Goal: Task Accomplishment & Management: Manage account settings

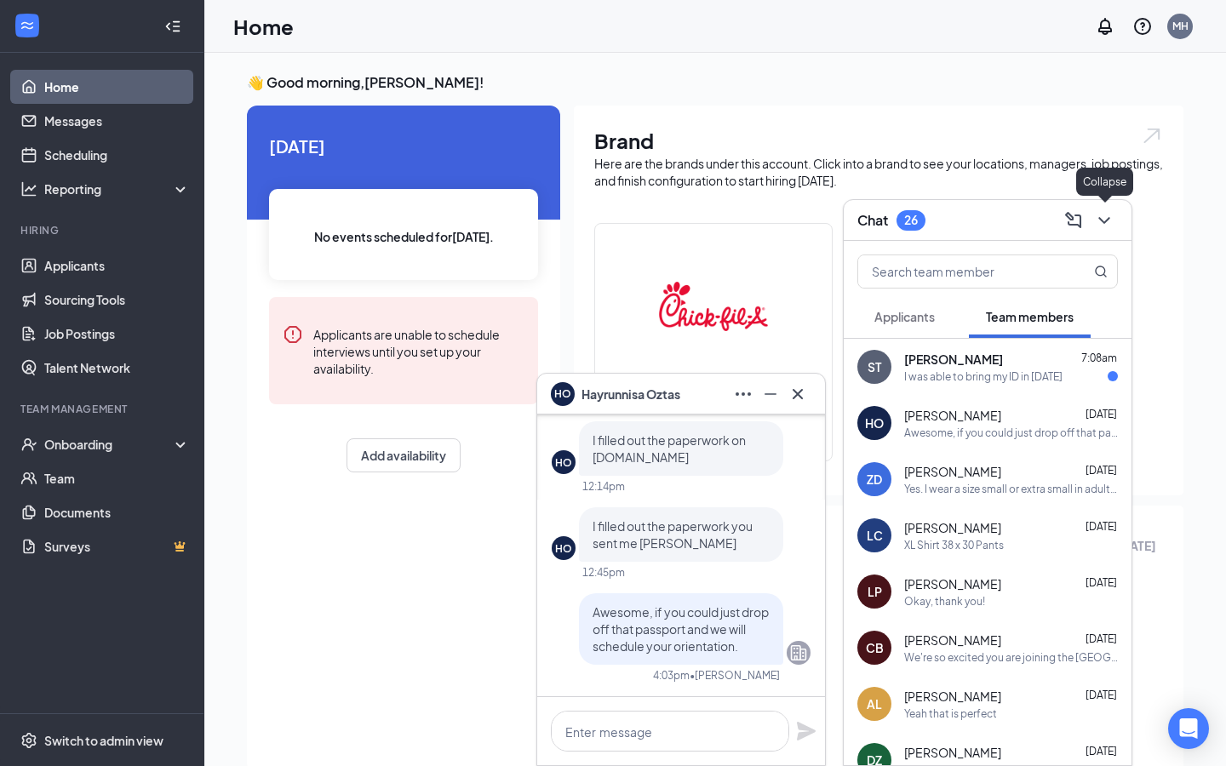
click at [1100, 213] on icon "ChevronDown" at bounding box center [1104, 220] width 20 height 20
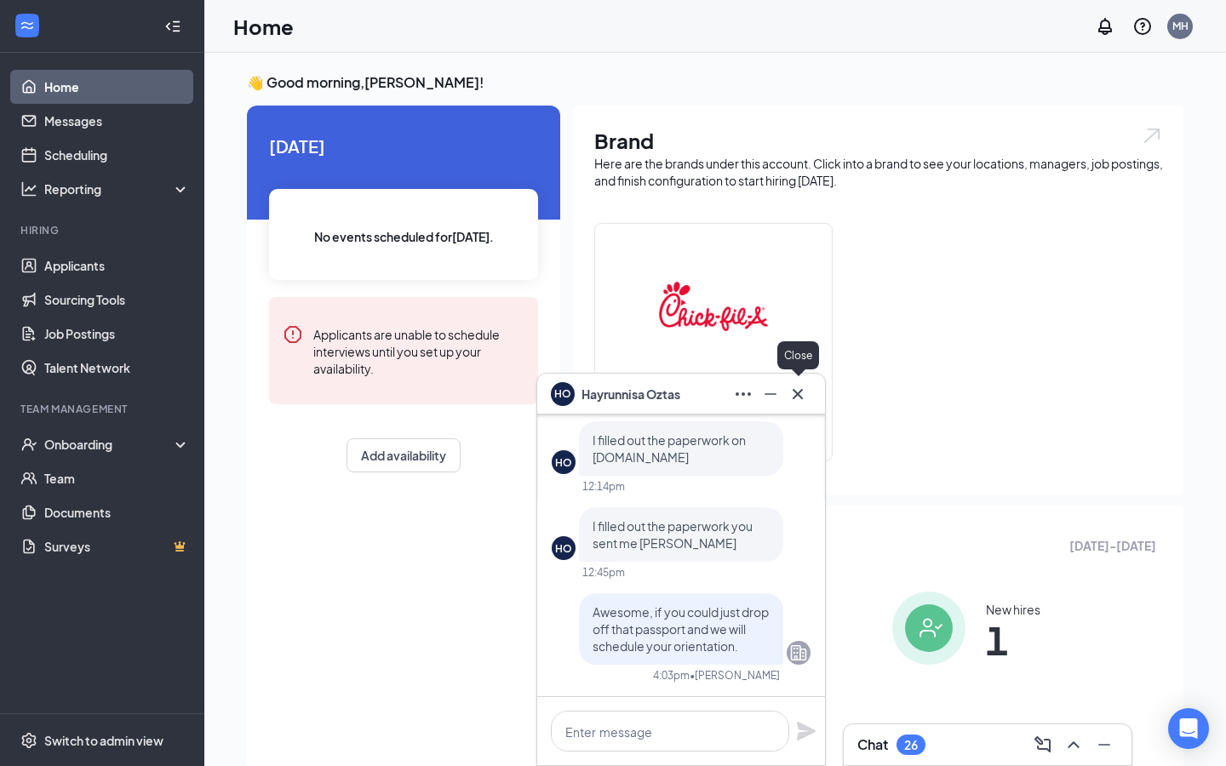
click at [793, 399] on icon "Cross" at bounding box center [797, 394] width 20 height 20
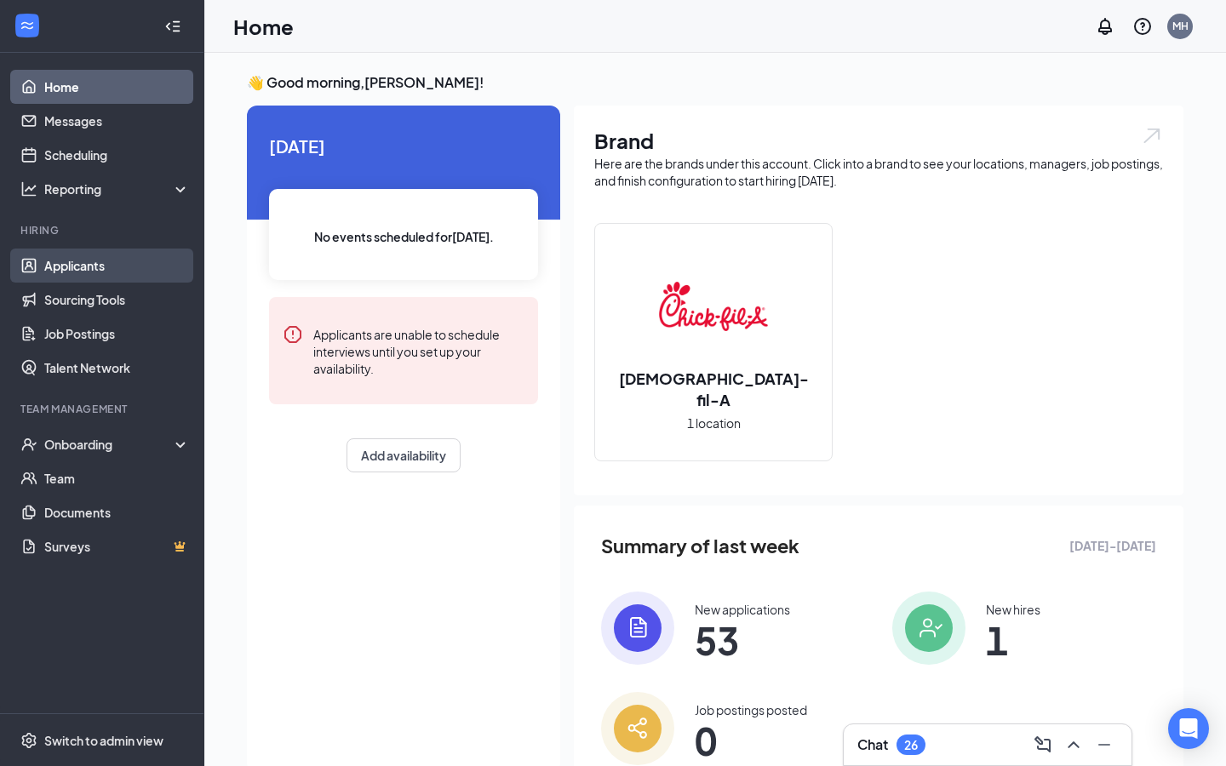
click at [72, 261] on link "Applicants" at bounding box center [117, 266] width 146 height 34
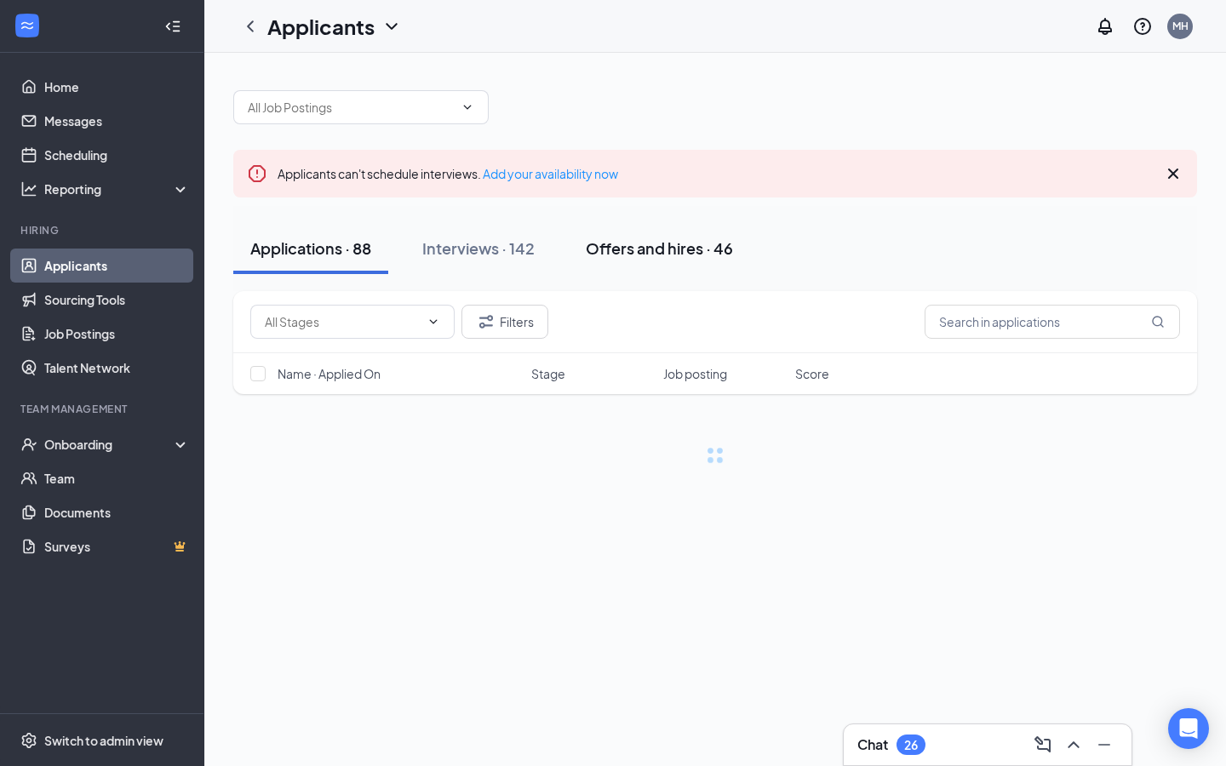
click at [680, 247] on div "Offers and hires · 46" at bounding box center [659, 248] width 147 height 21
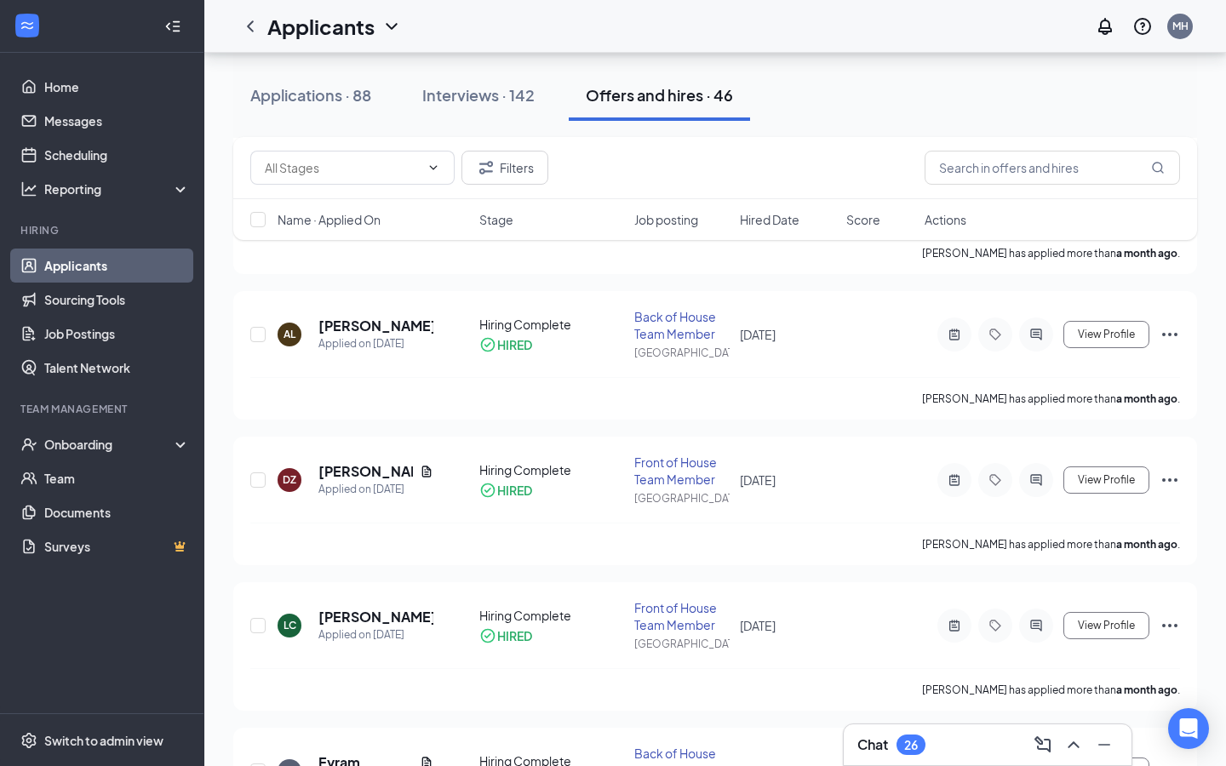
scroll to position [1808, 0]
click at [334, 474] on h5 "[PERSON_NAME]" at bounding box center [365, 470] width 94 height 19
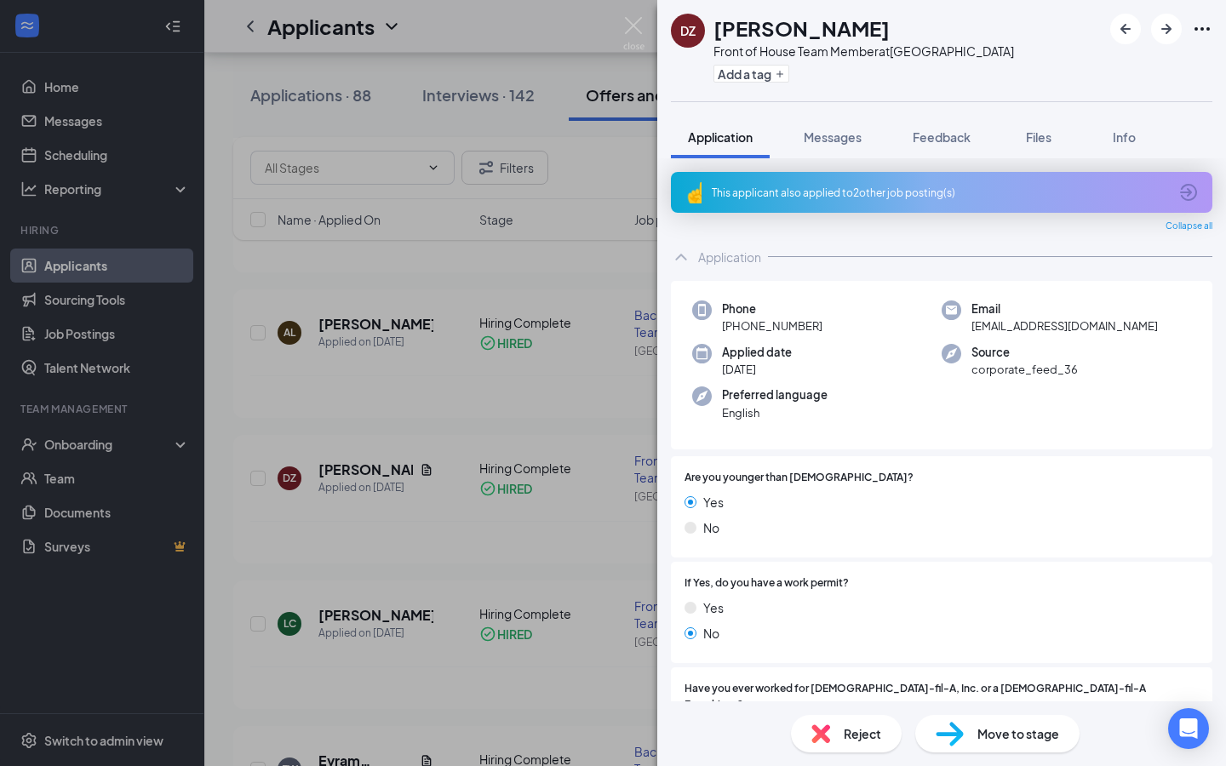
click at [935, 158] on div "This applicant also applied to 2 other job posting(s) Collapse all Application …" at bounding box center [941, 429] width 569 height 543
click at [936, 151] on button "Feedback" at bounding box center [942, 137] width 92 height 43
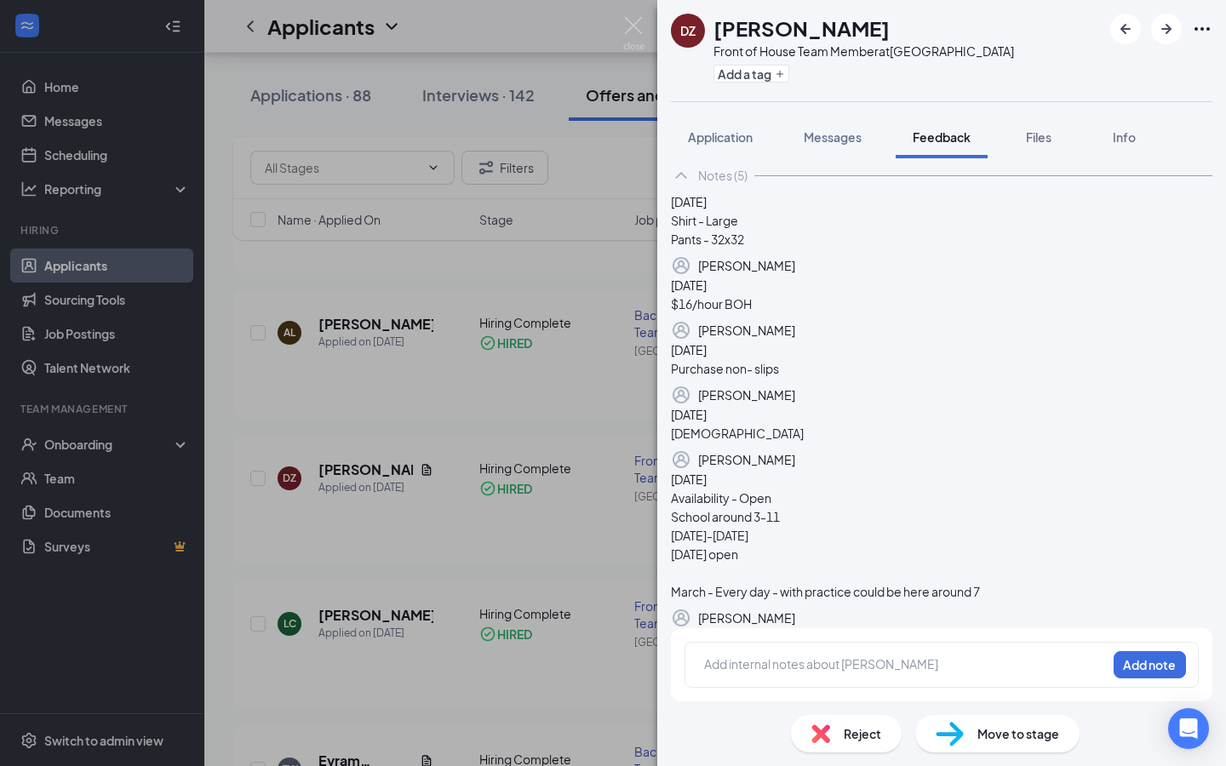
scroll to position [229, 0]
drag, startPoint x: 753, startPoint y: 553, endPoint x: 799, endPoint y: 555, distance: 46.0
click at [799, 555] on div "Availability - Open School around 3-11 [DATE]-[DATE] [DATE] open March - Every …" at bounding box center [941, 545] width 541 height 112
drag, startPoint x: 749, startPoint y: 575, endPoint x: 816, endPoint y: 592, distance: 69.4
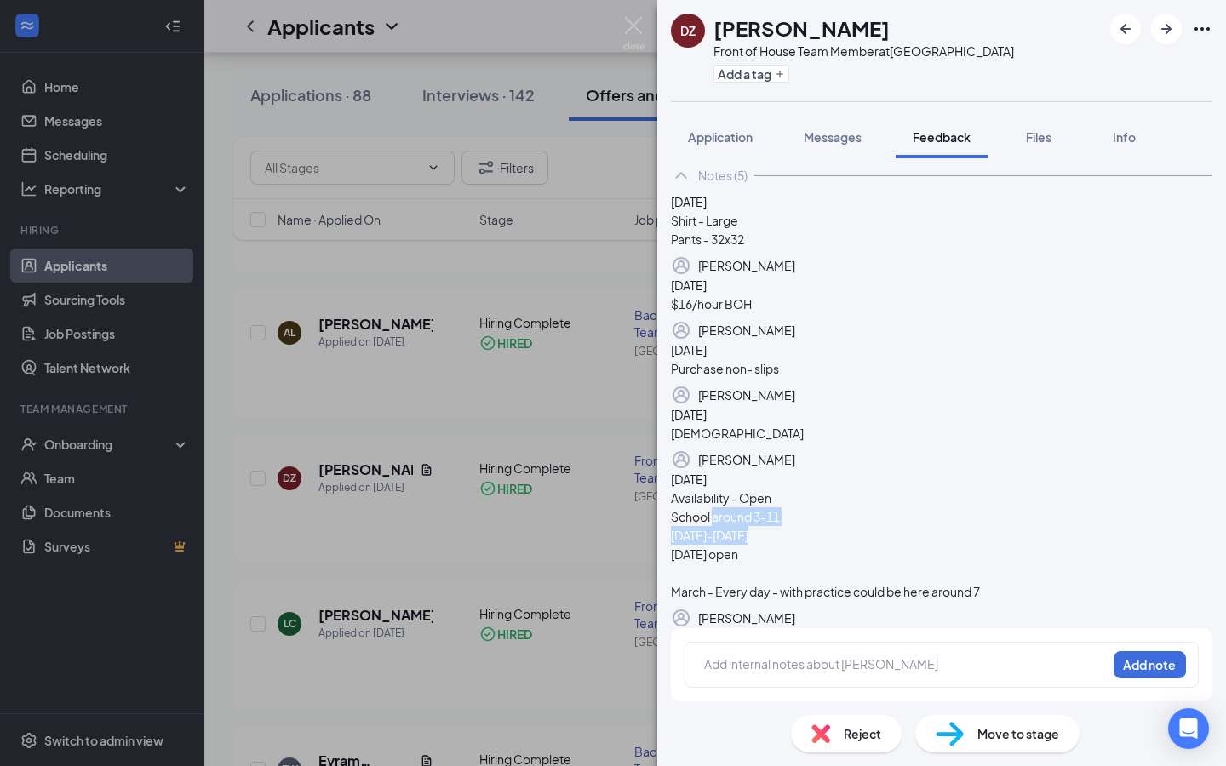
click at [816, 592] on div "Availability - Open School around 3-11 [DATE]-[DATE] [DATE] open March - Every …" at bounding box center [941, 545] width 541 height 112
click at [567, 163] on div "DZ [PERSON_NAME] Front of House Team Member at [GEOGRAPHIC_DATA] Add a tag Appl…" at bounding box center [613, 383] width 1226 height 766
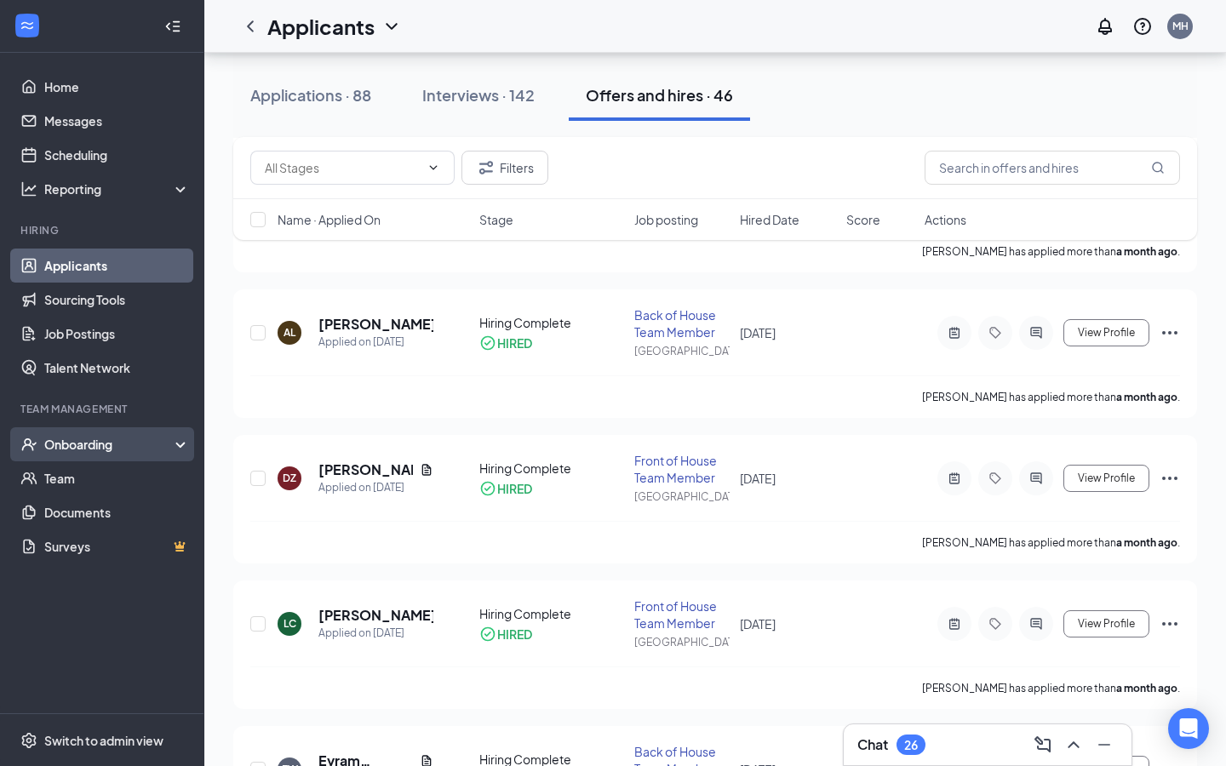
click at [89, 450] on div "Onboarding" at bounding box center [109, 444] width 131 height 17
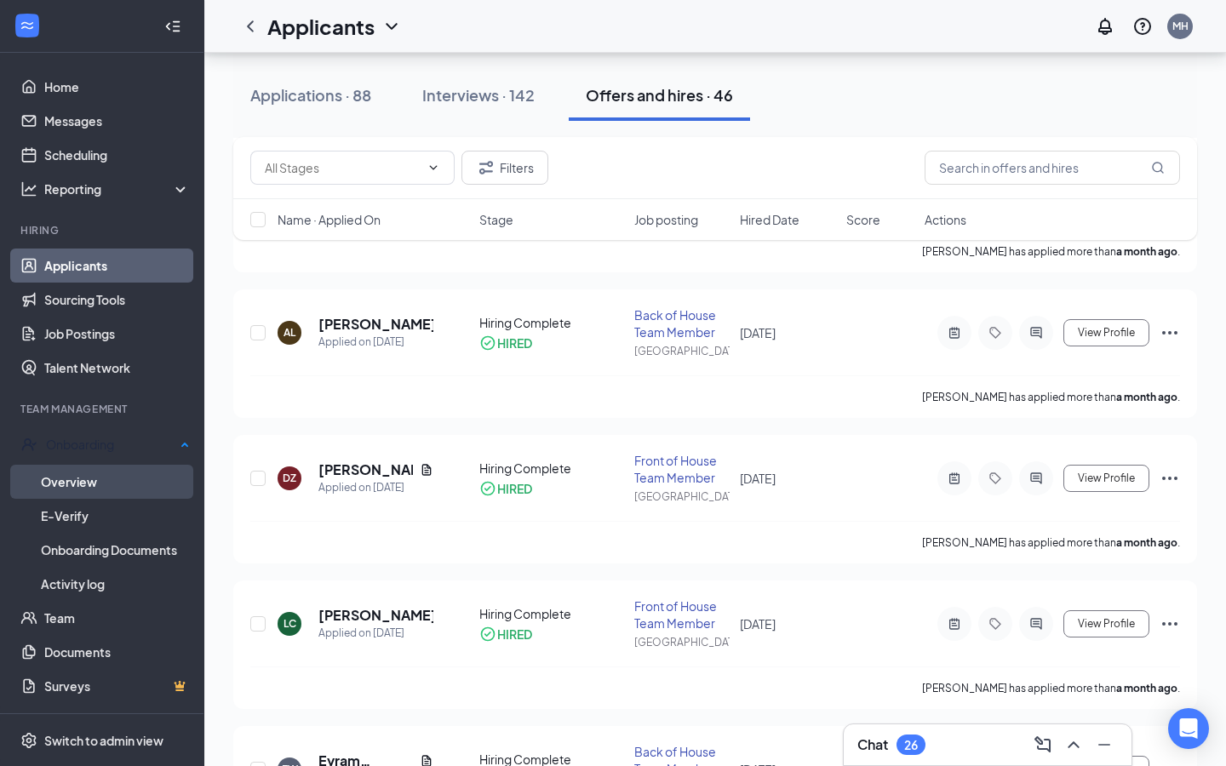
click at [87, 479] on link "Overview" at bounding box center [115, 482] width 149 height 34
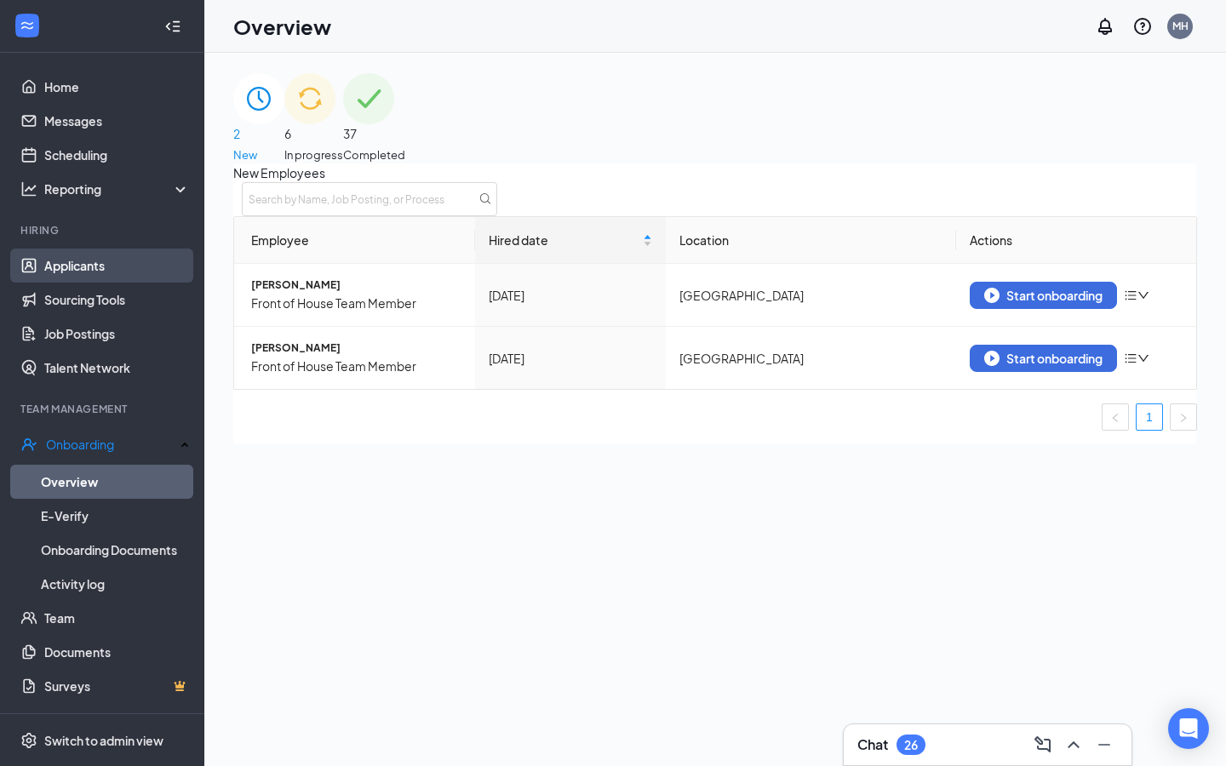
click at [114, 262] on link "Applicants" at bounding box center [117, 266] width 146 height 34
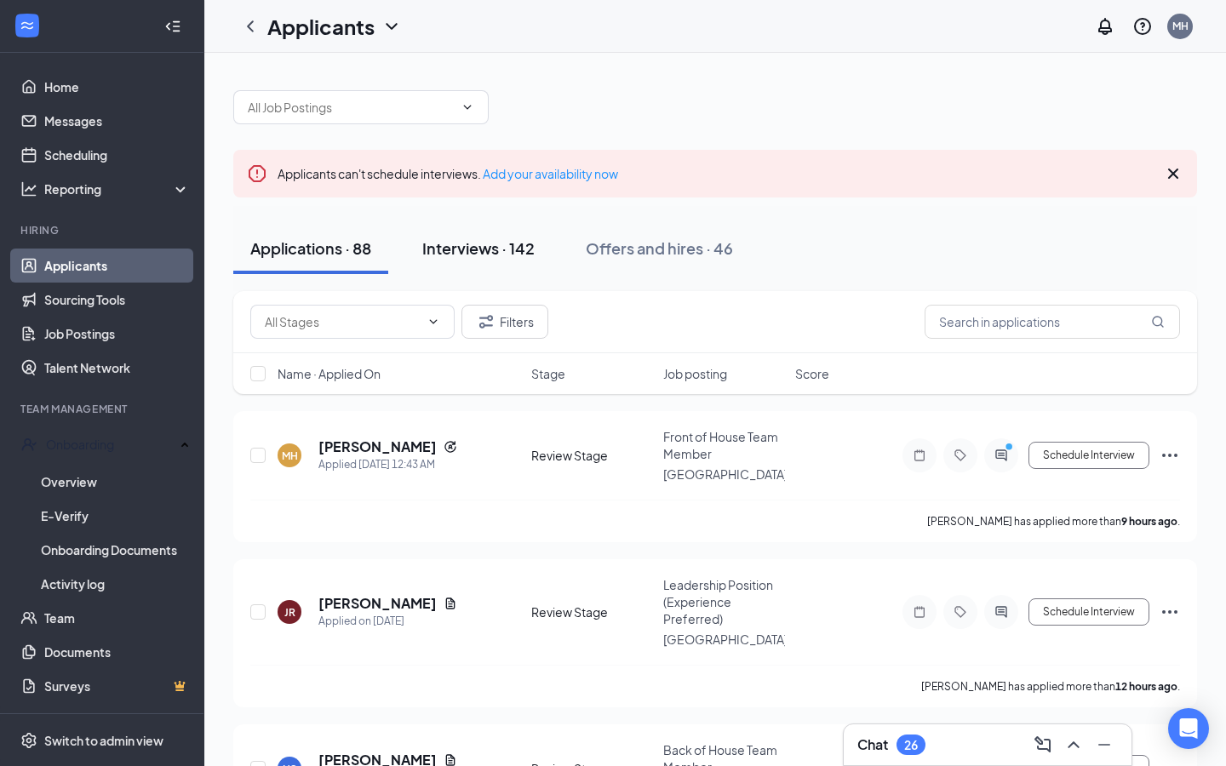
click at [510, 269] on button "Interviews · 142" at bounding box center [478, 248] width 146 height 51
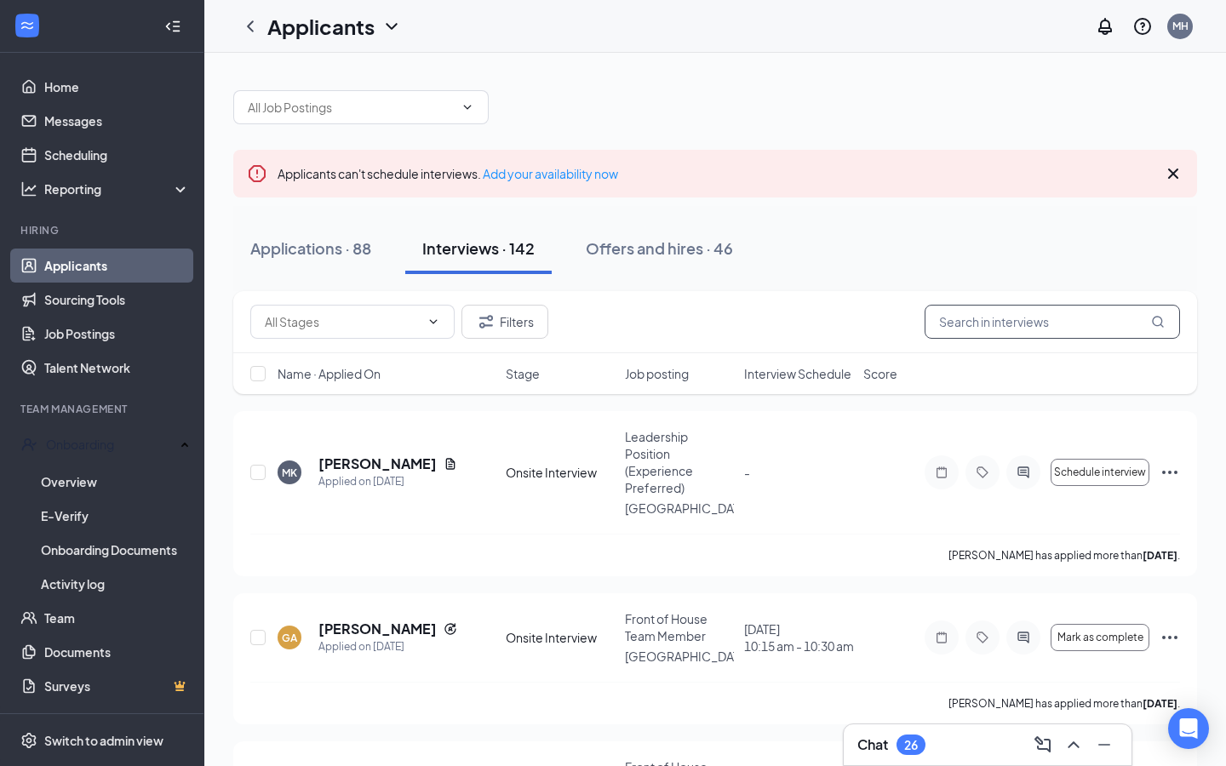
click at [975, 317] on input "text" at bounding box center [1052, 322] width 255 height 34
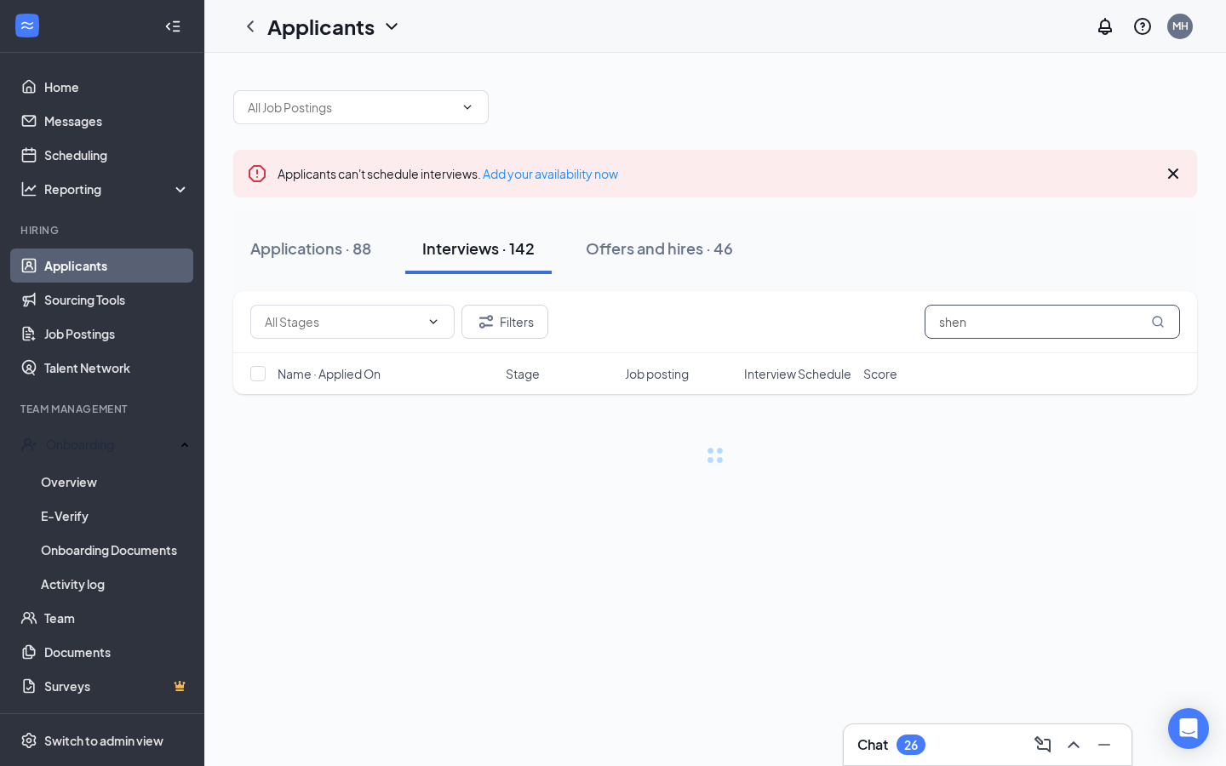
type input "shen"
click at [966, 261] on div "Applications · 88 Interviews · 142 Offers and hires · 46" at bounding box center [715, 248] width 964 height 51
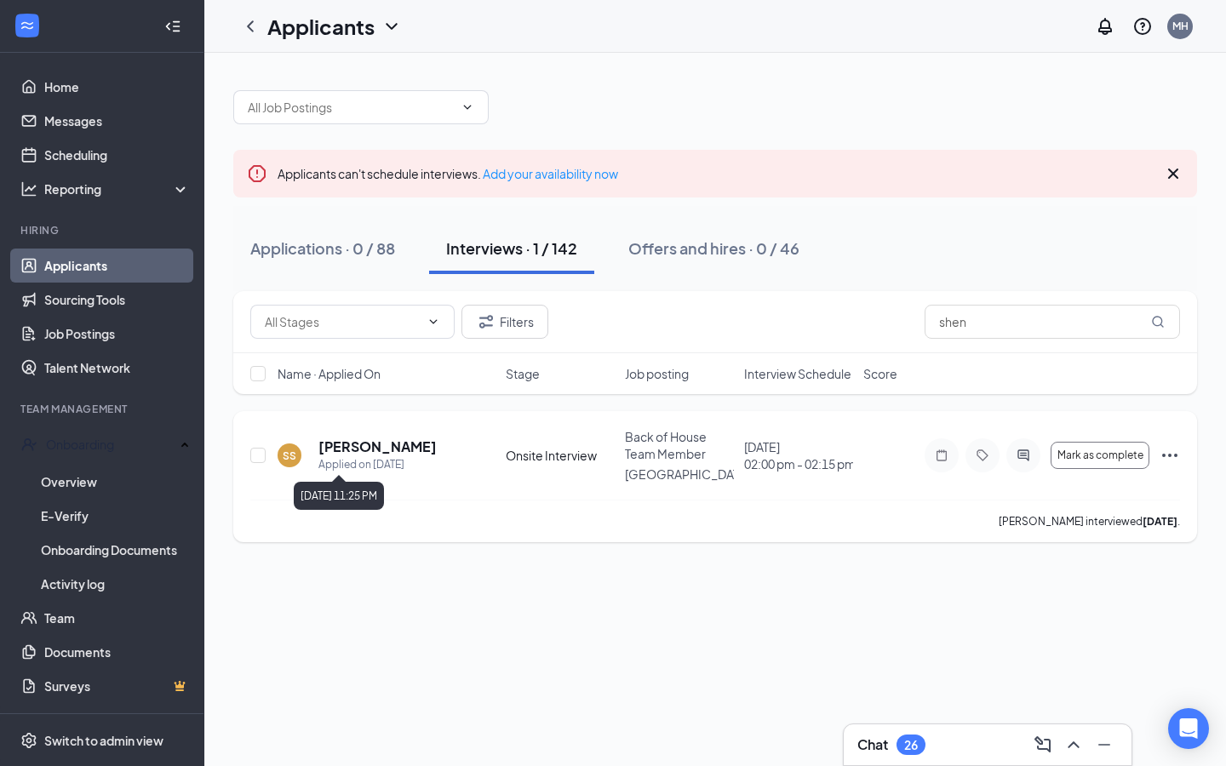
click at [356, 456] on div "Applied on [DATE]" at bounding box center [377, 464] width 118 height 17
click at [1068, 459] on span "Mark as complete" at bounding box center [1100, 456] width 86 height 12
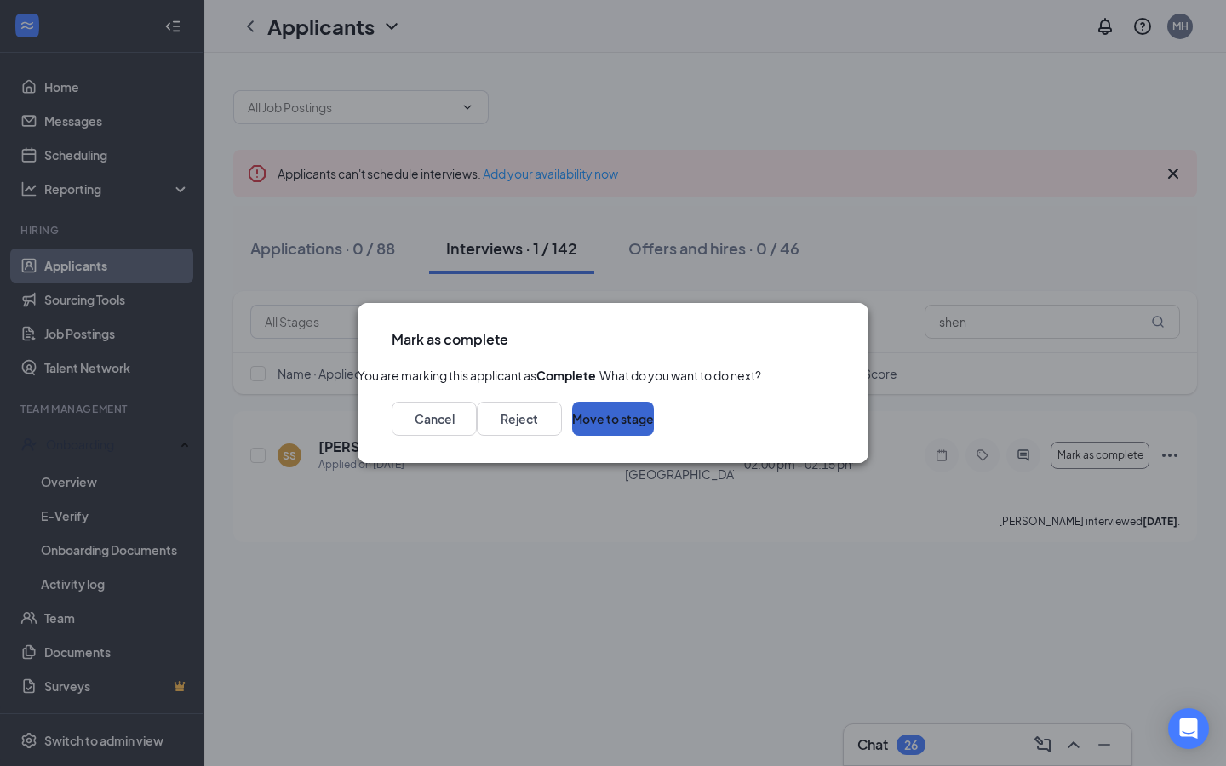
click at [654, 436] on button "Move to stage" at bounding box center [613, 419] width 82 height 34
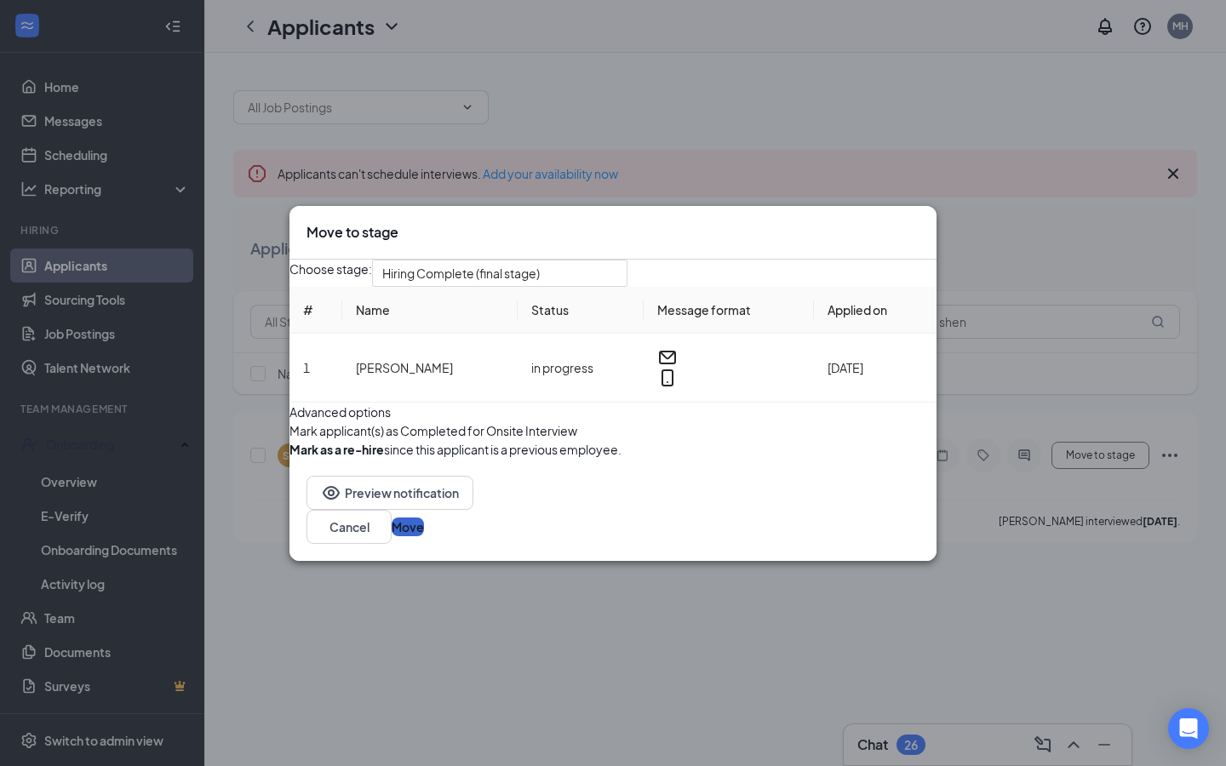
click at [424, 536] on button "Move" at bounding box center [408, 527] width 32 height 19
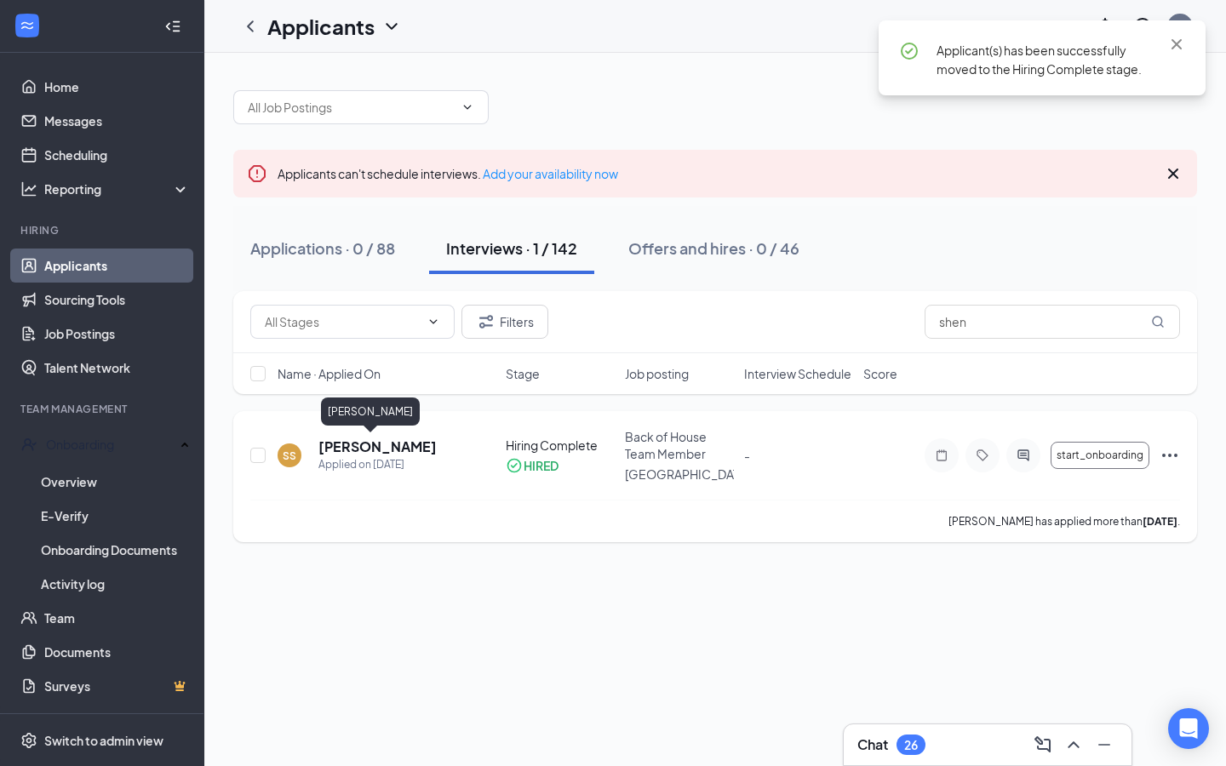
click at [343, 443] on h5 "[PERSON_NAME]" at bounding box center [377, 447] width 118 height 19
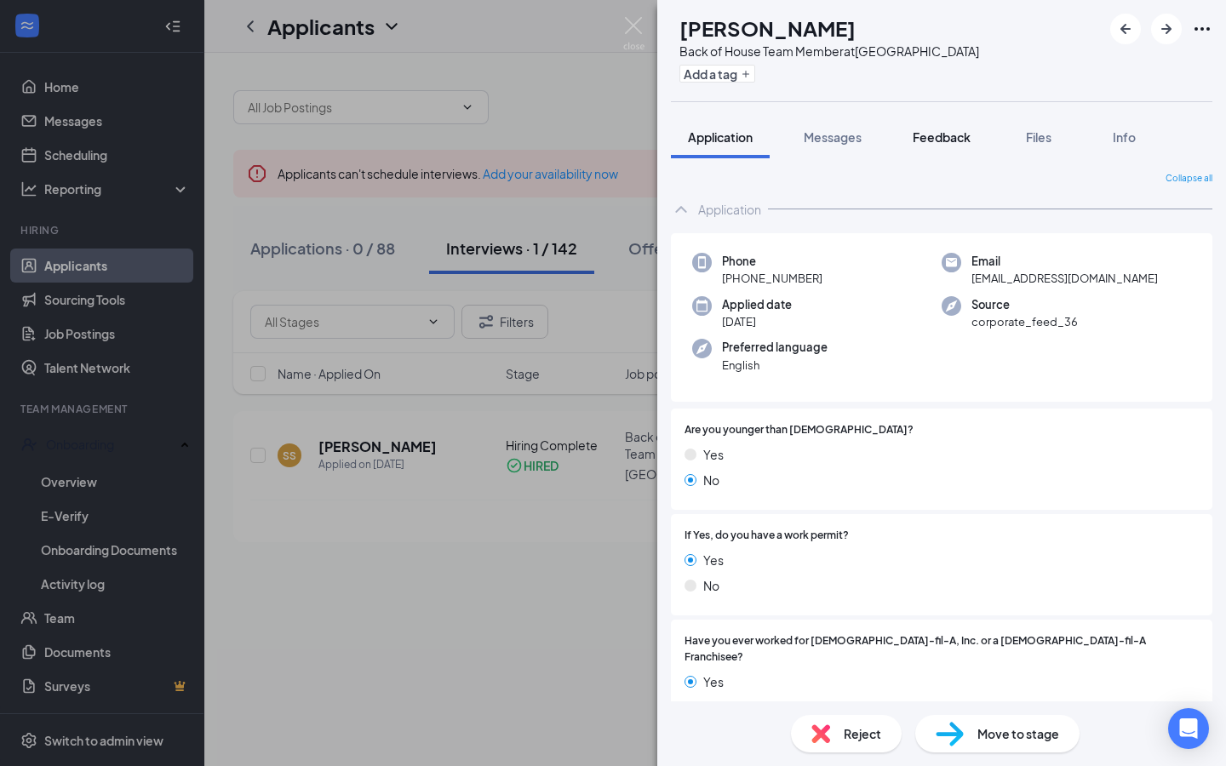
click at [959, 144] on span "Feedback" at bounding box center [942, 136] width 58 height 15
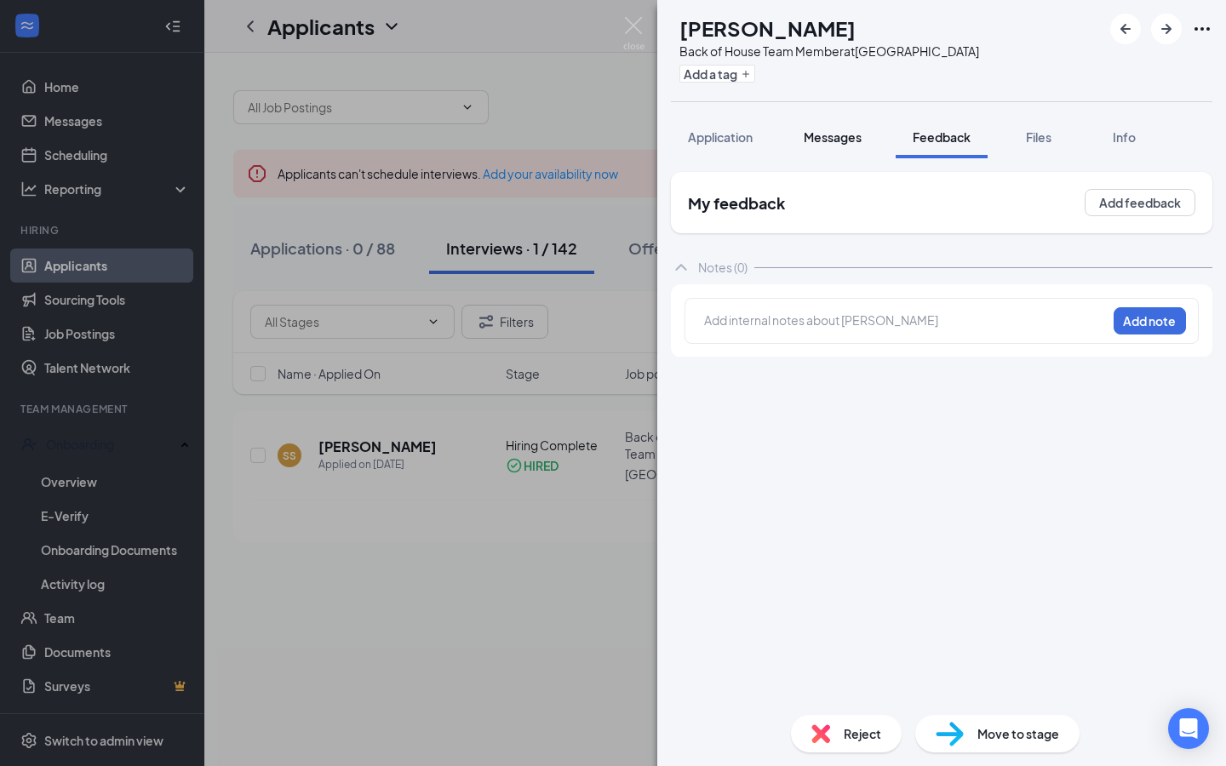
click at [855, 142] on span "Messages" at bounding box center [833, 136] width 58 height 15
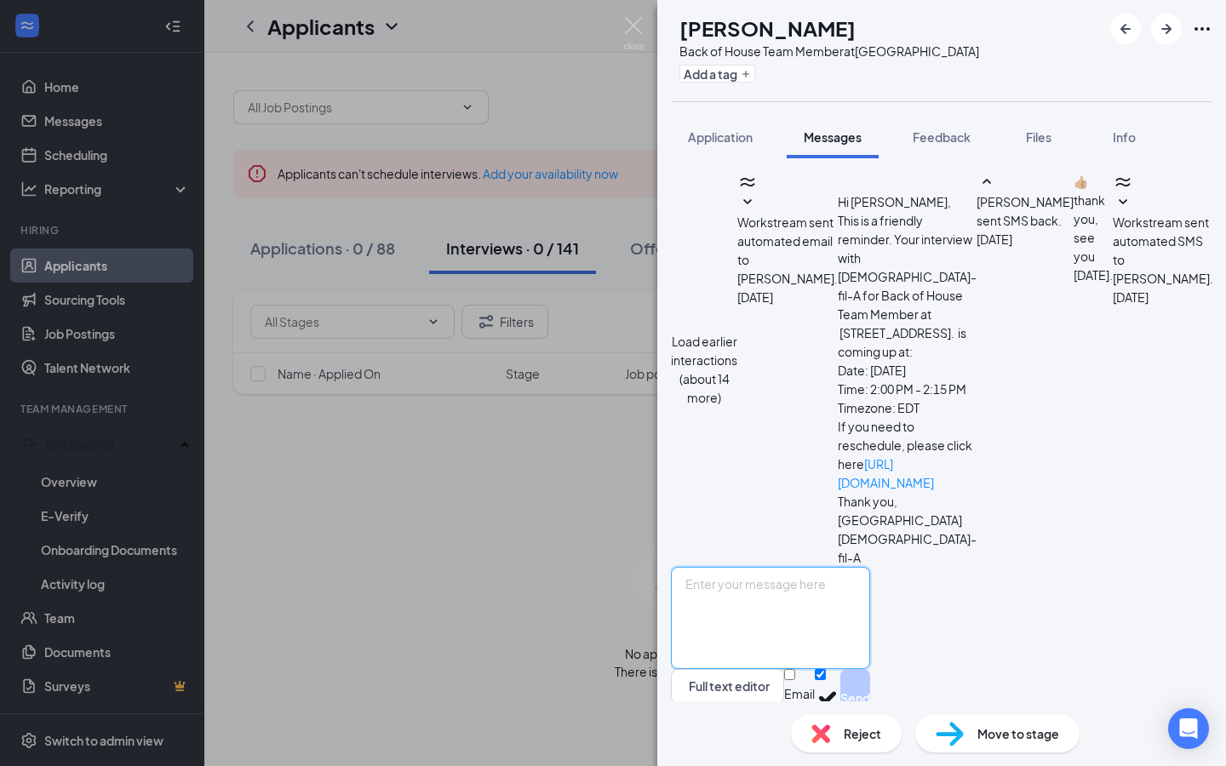
click at [822, 613] on textarea at bounding box center [770, 618] width 199 height 102
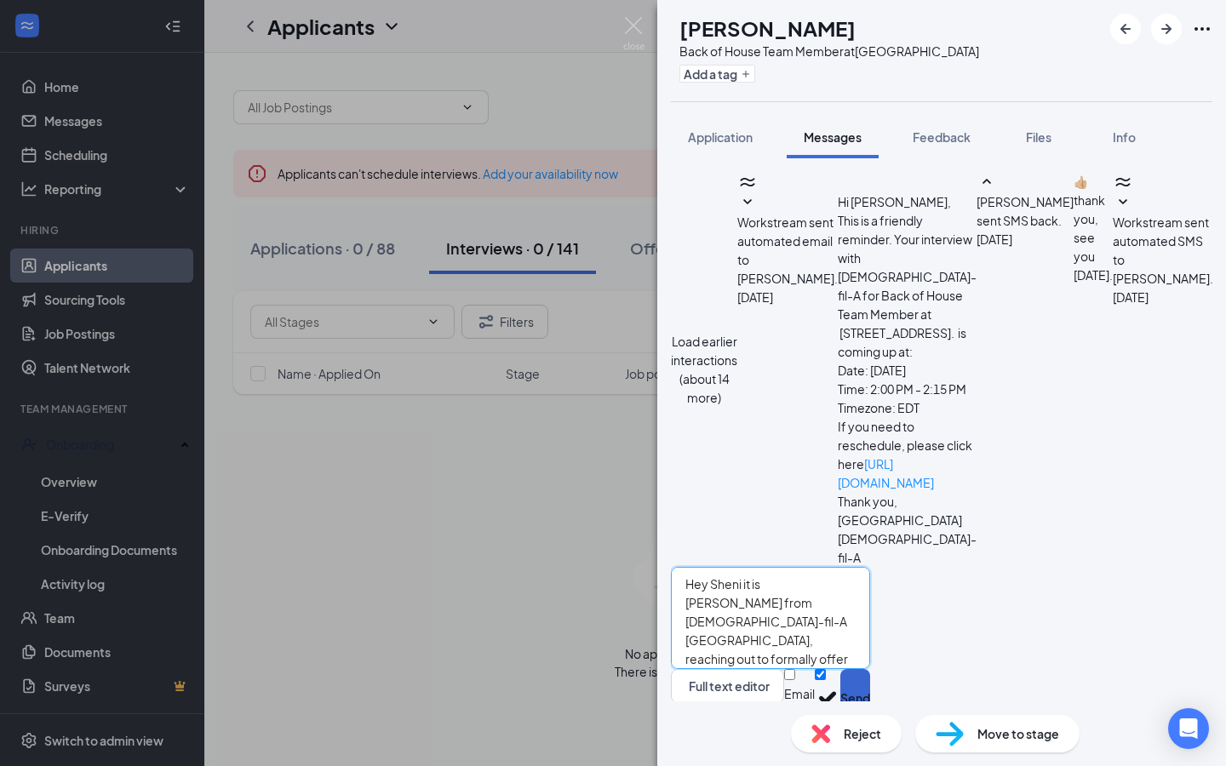
type textarea "Hey Sheni it is [PERSON_NAME] from [DEMOGRAPHIC_DATA]-fil-A [GEOGRAPHIC_DATA], …"
click at [870, 672] on button "Send" at bounding box center [855, 698] width 30 height 59
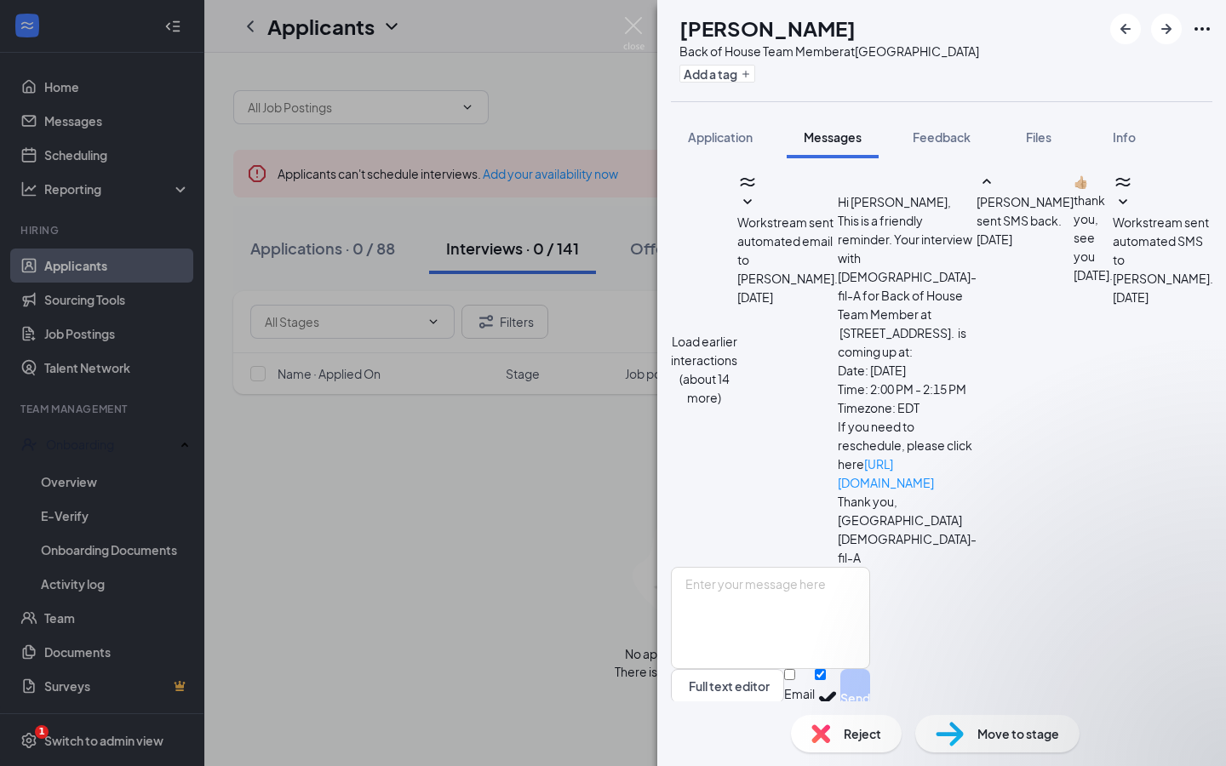
click at [1202, 24] on icon "Ellipses" at bounding box center [1202, 29] width 20 height 20
click at [642, 31] on img at bounding box center [633, 33] width 21 height 33
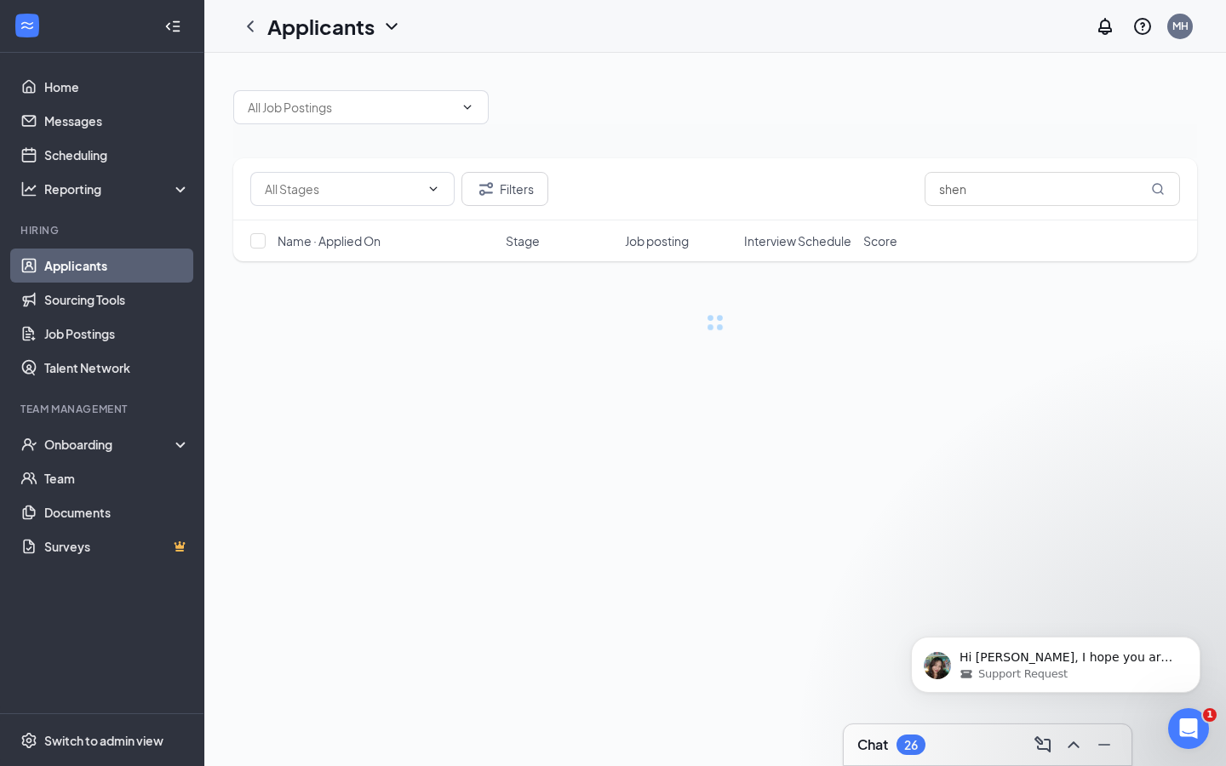
click at [931, 748] on div "Chat 26" at bounding box center [987, 744] width 261 height 27
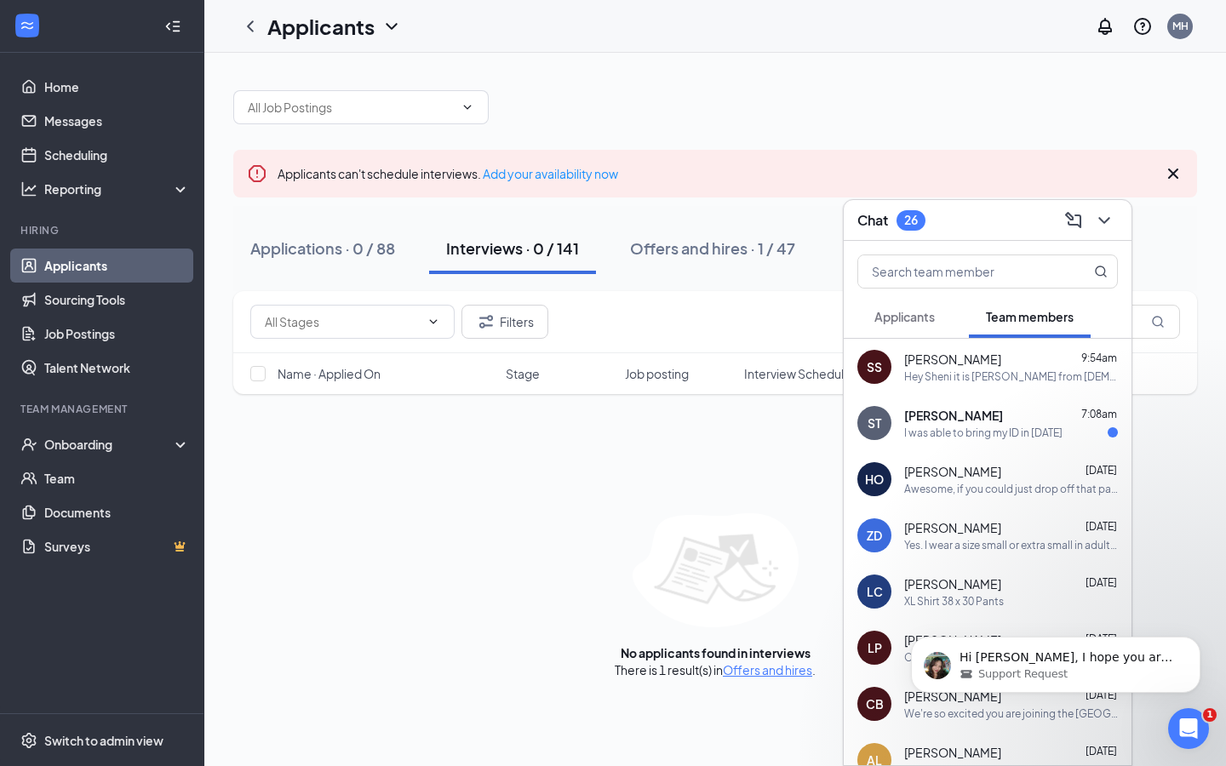
click at [1171, 163] on div "Applicants can't schedule interviews. Add your availability now" at bounding box center [715, 174] width 964 height 48
click at [1171, 168] on icon "Cross" at bounding box center [1173, 173] width 20 height 20
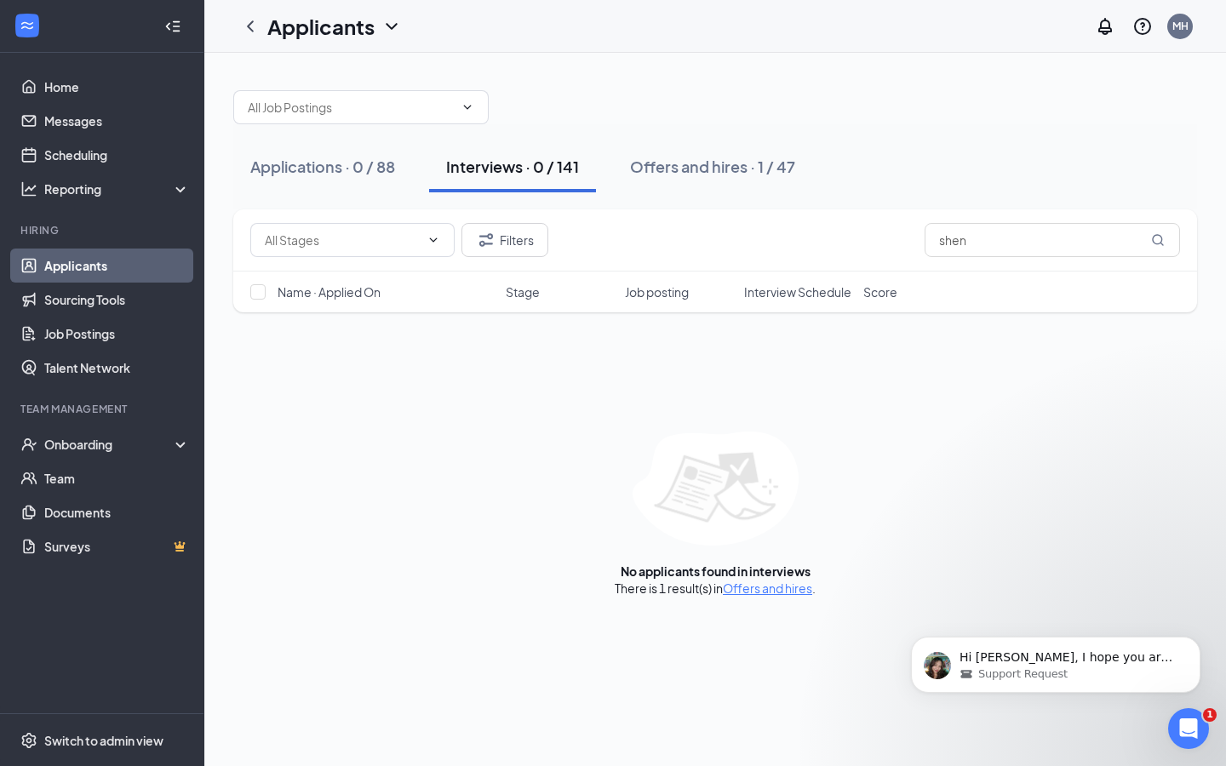
click at [136, 258] on link "Applicants" at bounding box center [117, 266] width 146 height 34
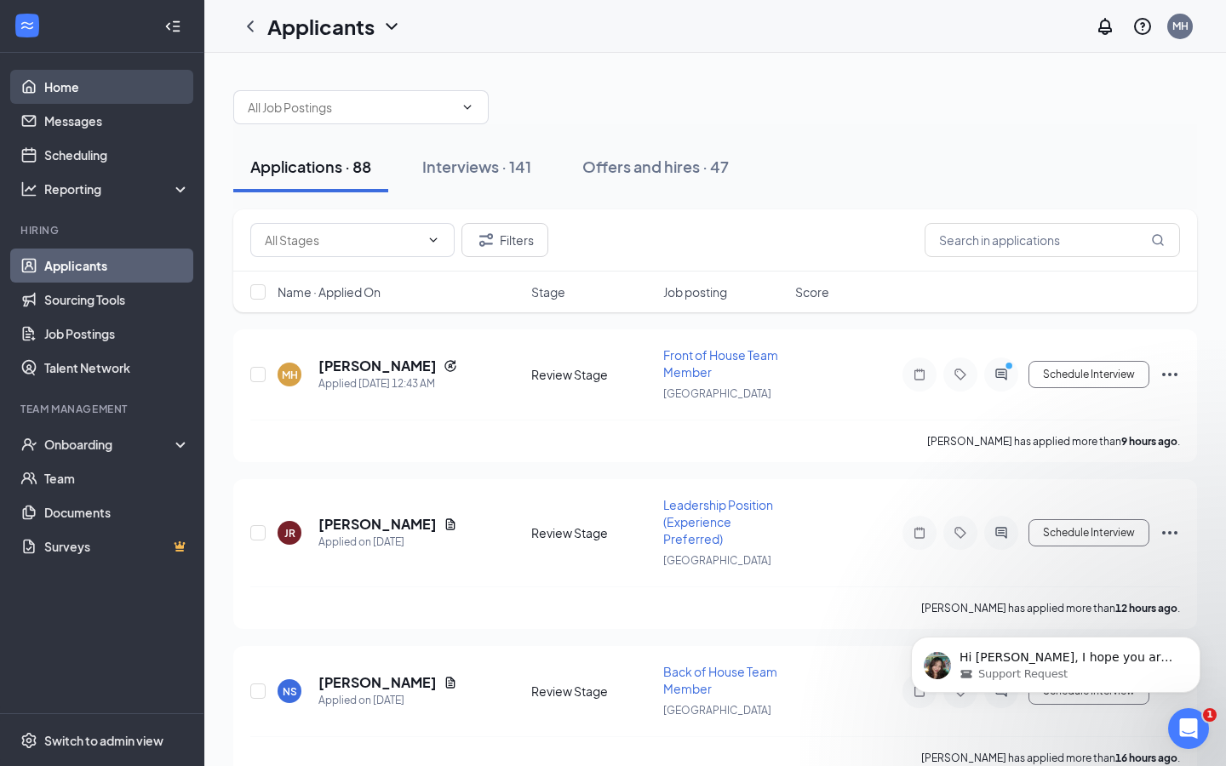
click at [123, 92] on link "Home" at bounding box center [117, 87] width 146 height 34
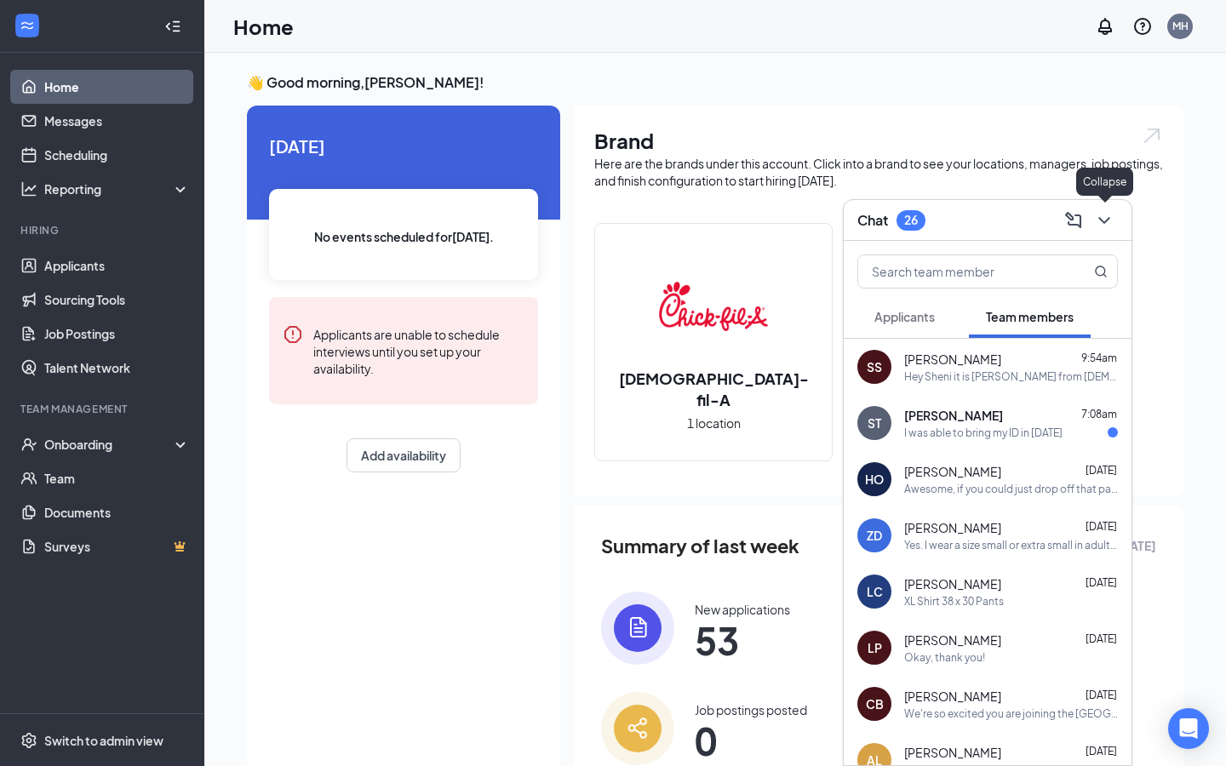
click at [1104, 217] on icon "ChevronDown" at bounding box center [1104, 220] width 20 height 20
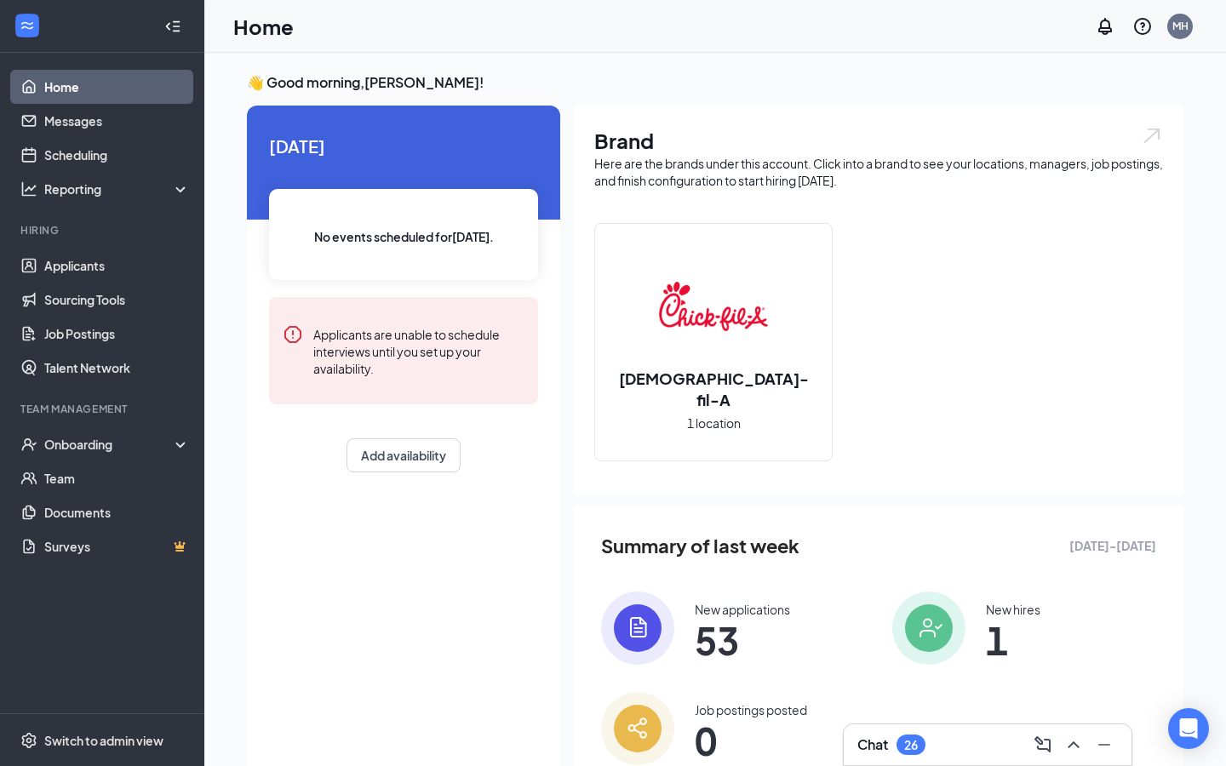
click at [940, 736] on div "Chat 26" at bounding box center [987, 744] width 261 height 27
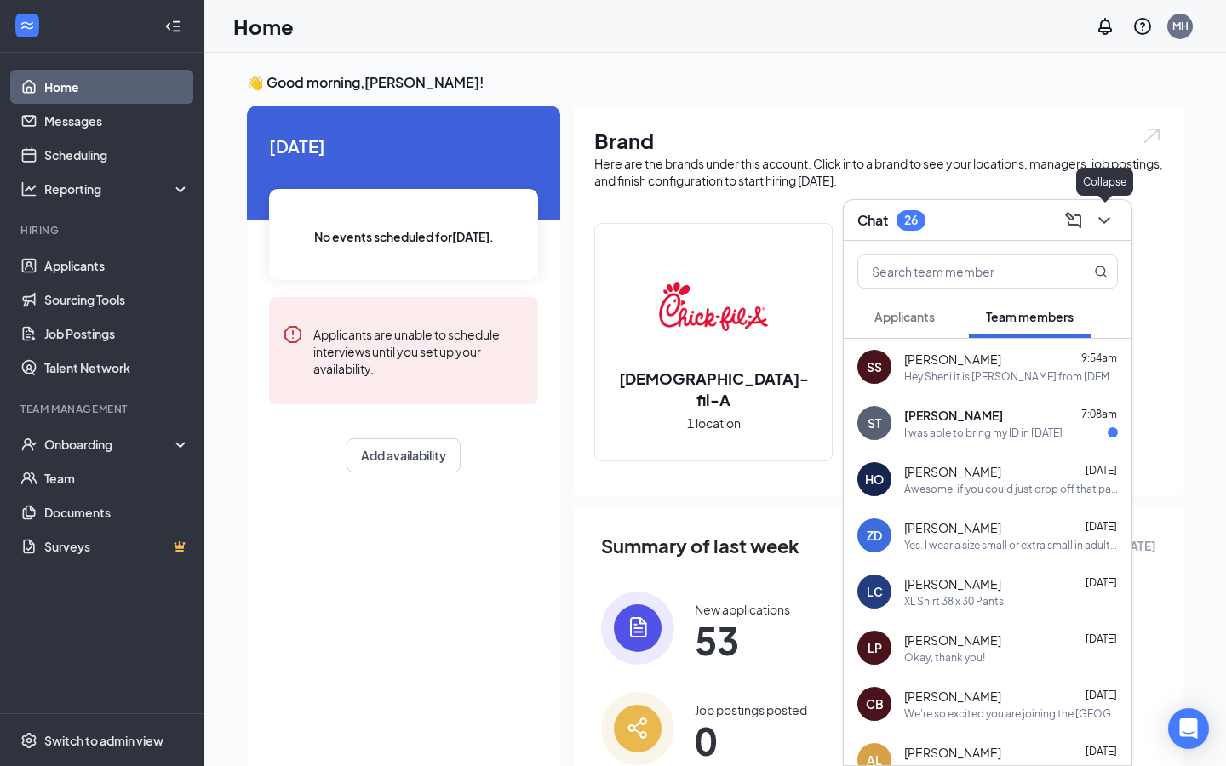
click at [1101, 228] on icon "ChevronDown" at bounding box center [1104, 220] width 20 height 20
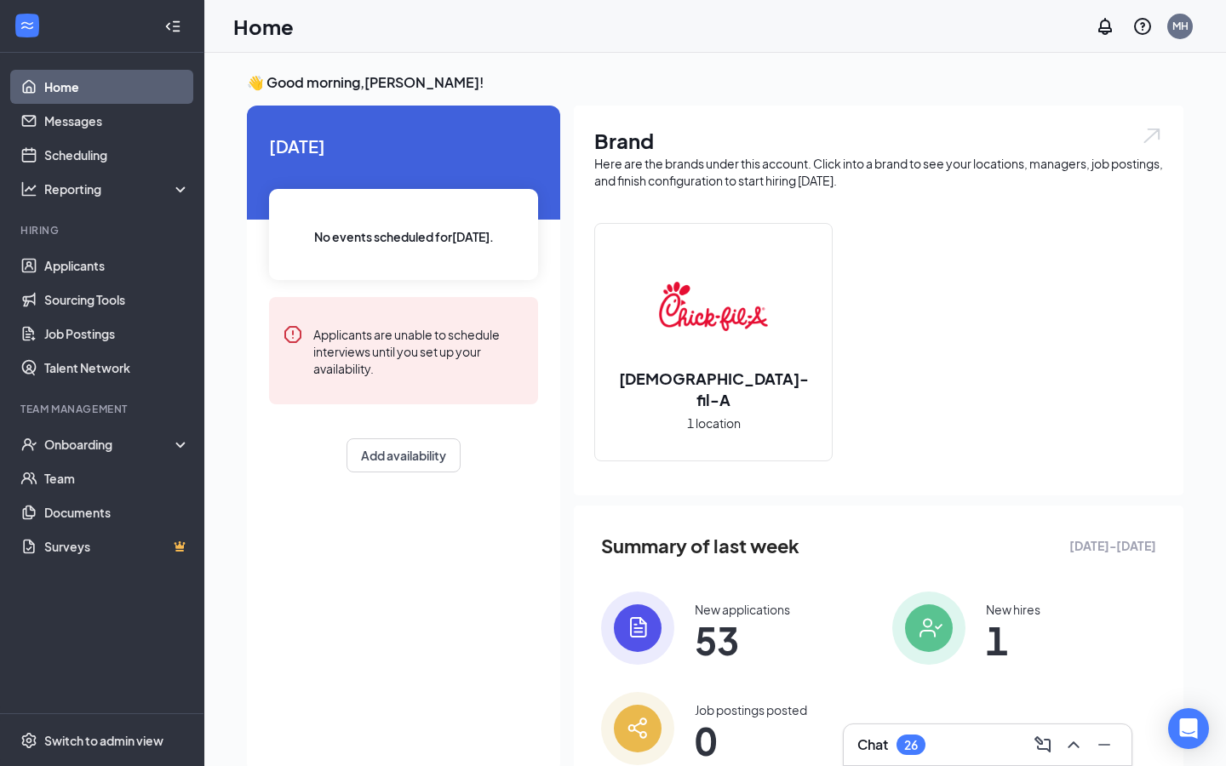
click at [881, 728] on div "Chat 26" at bounding box center [988, 744] width 288 height 41
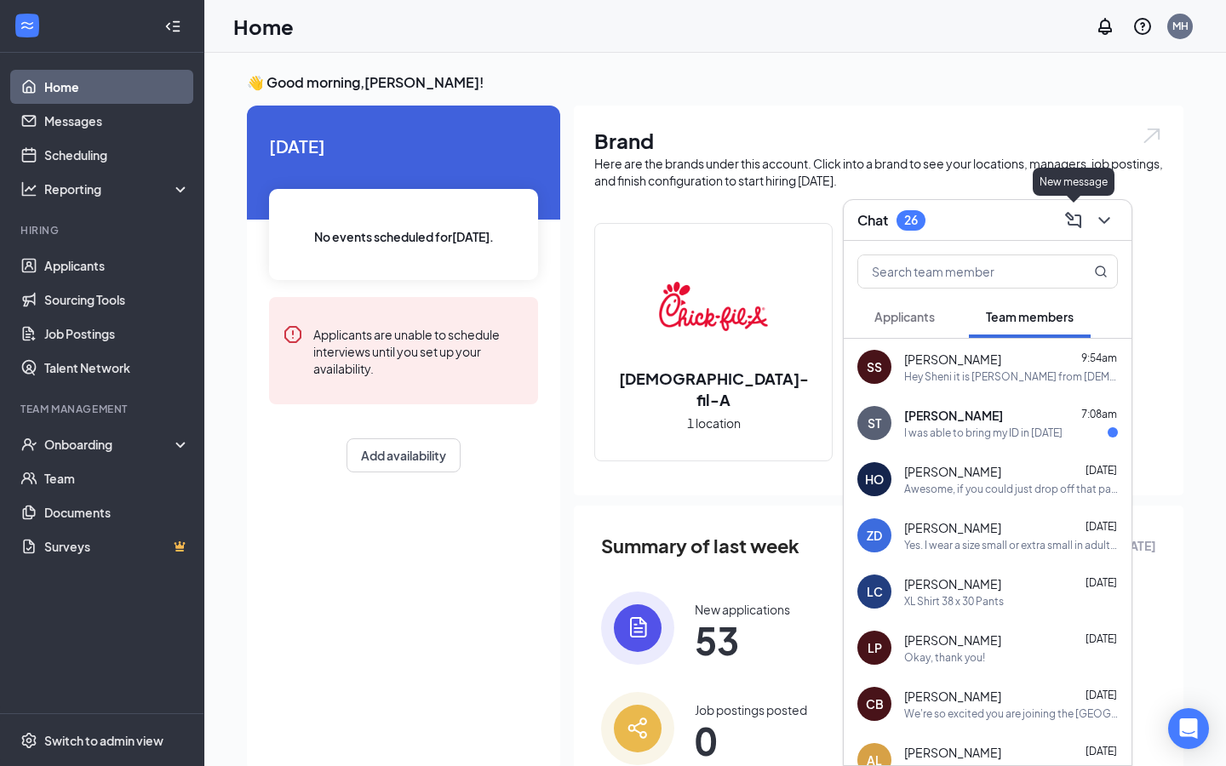
click at [1108, 214] on icon "ChevronDown" at bounding box center [1104, 220] width 20 height 20
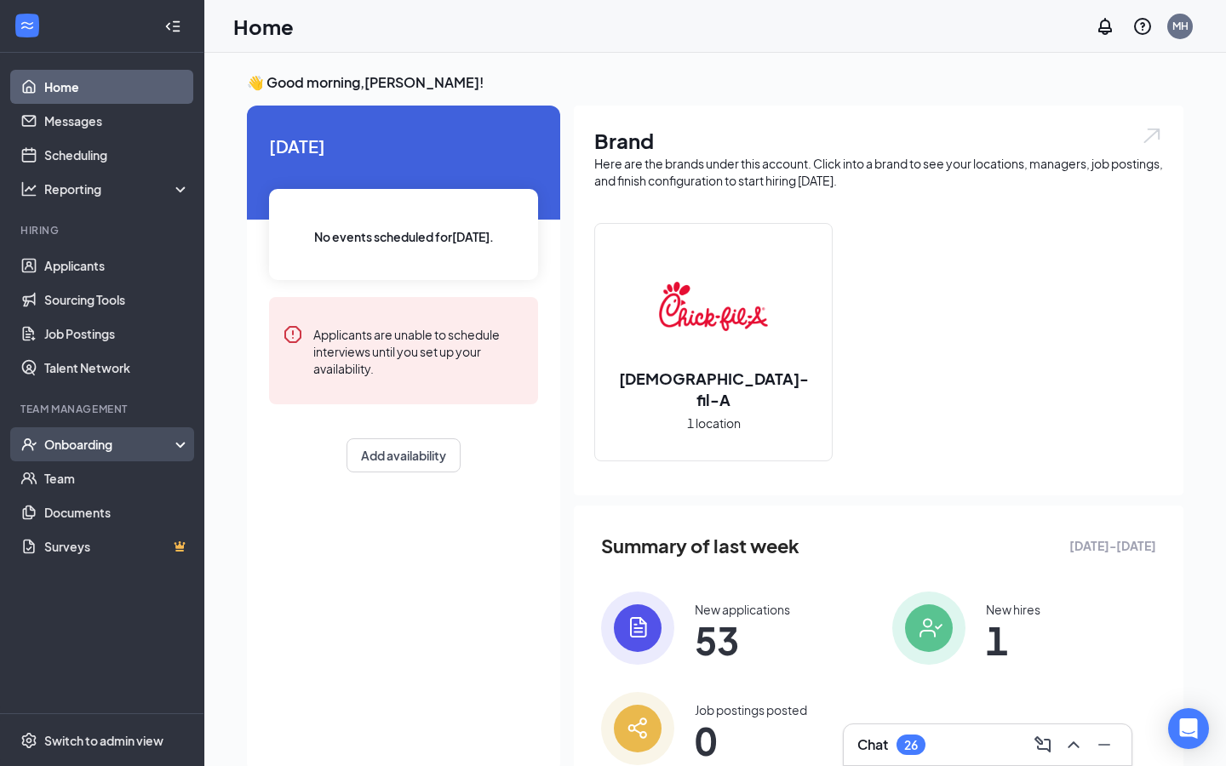
click at [106, 444] on div "Onboarding" at bounding box center [109, 444] width 131 height 17
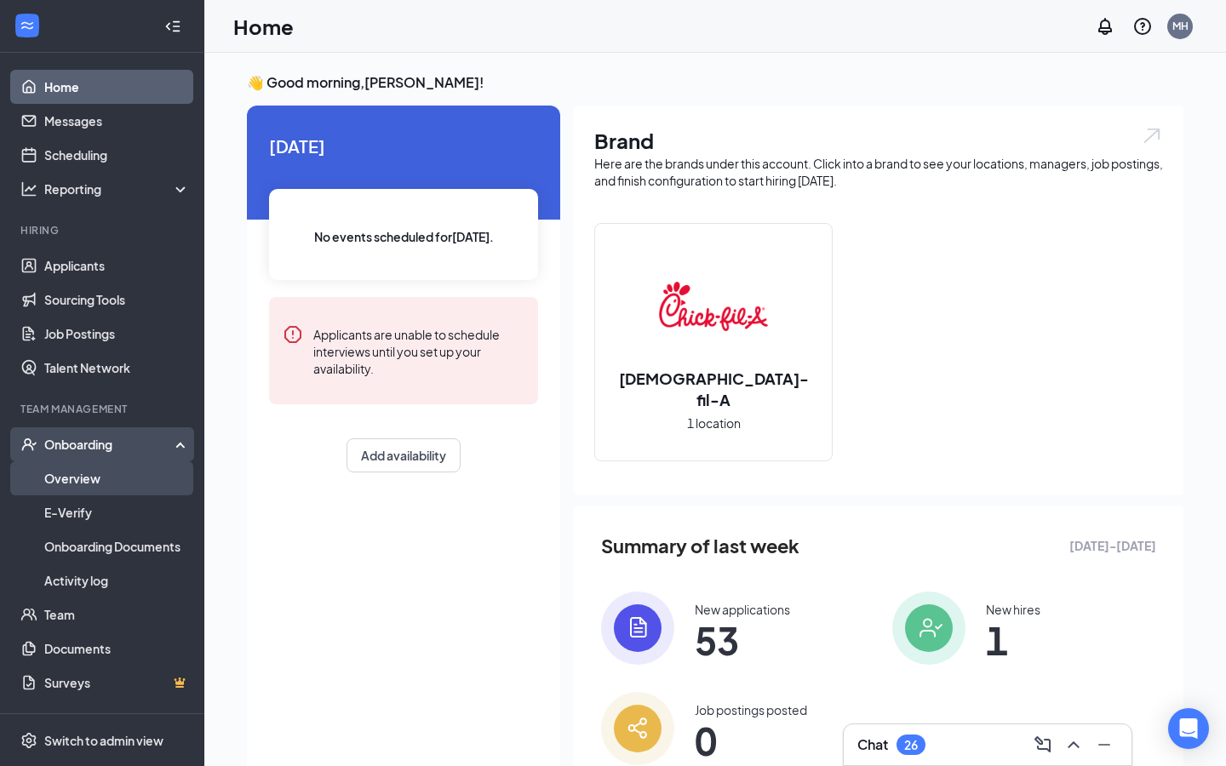
click at [85, 467] on link "Overview" at bounding box center [117, 478] width 146 height 34
